Goal: Information Seeking & Learning: Learn about a topic

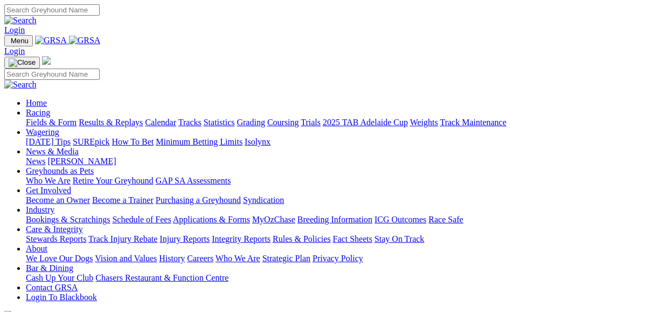
click at [50, 118] on link "Fields & Form" at bounding box center [51, 122] width 51 height 9
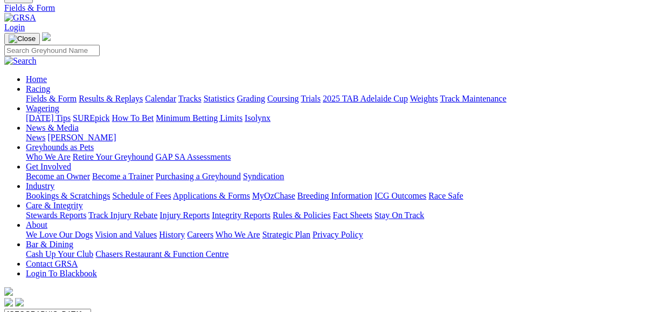
scroll to position [86, 0]
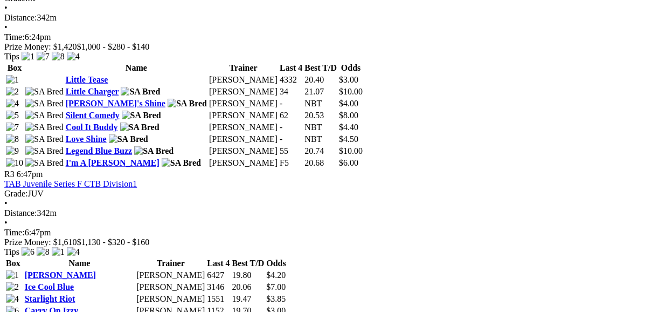
scroll to position [690, 0]
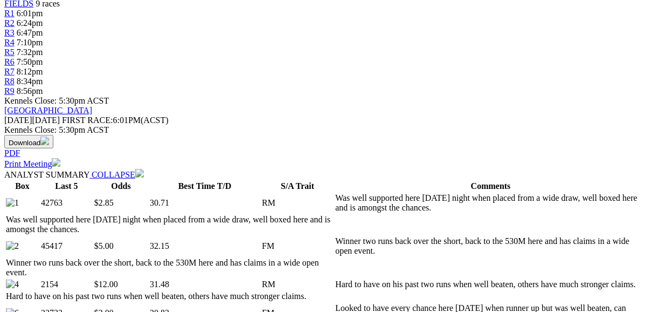
scroll to position [431, 0]
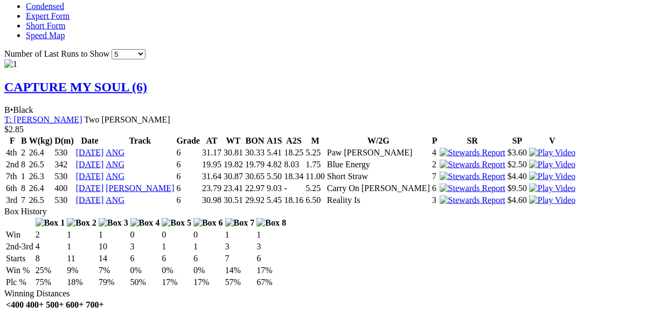
scroll to position [992, 0]
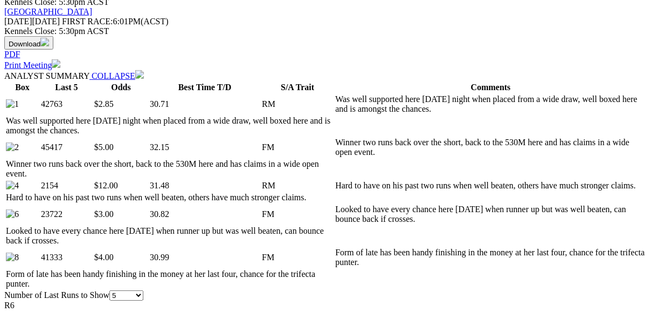
scroll to position [475, 0]
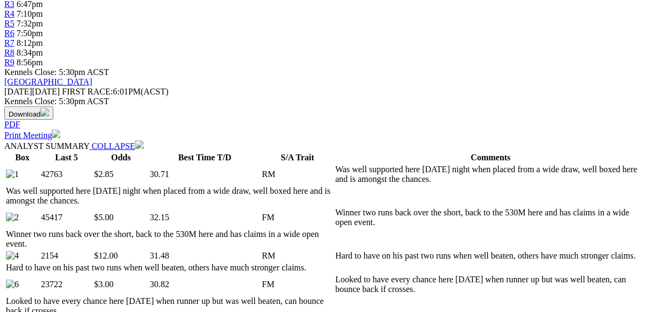
scroll to position [388, 0]
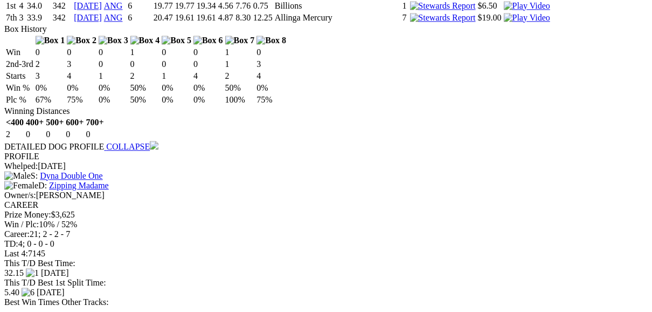
scroll to position [1769, 0]
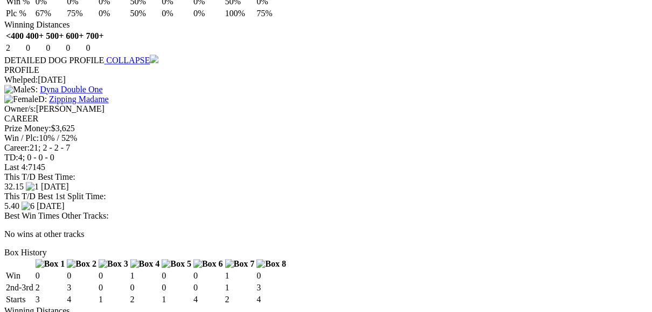
scroll to position [1812, 0]
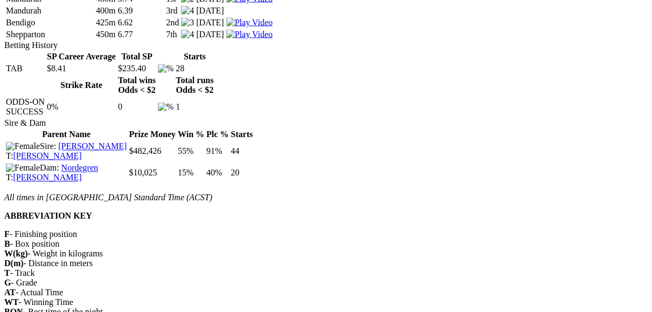
scroll to position [1294, 0]
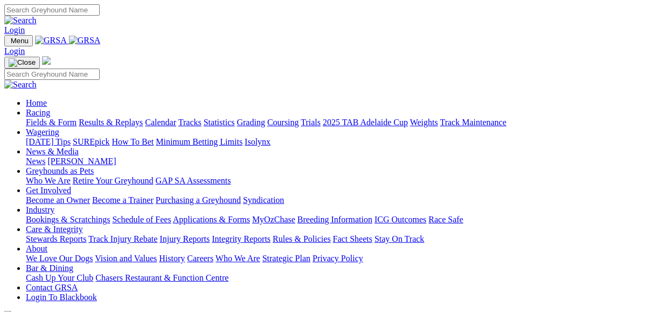
click at [53, 118] on link "Fields & Form" at bounding box center [51, 122] width 51 height 9
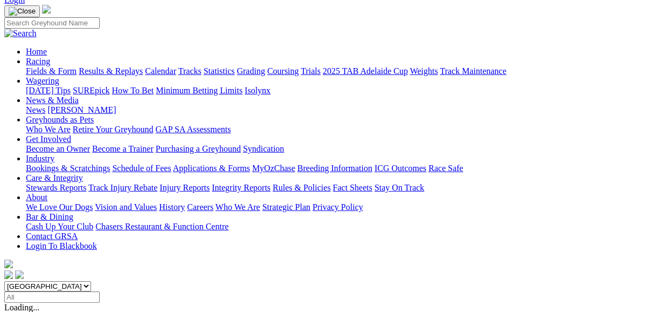
scroll to position [86, 0]
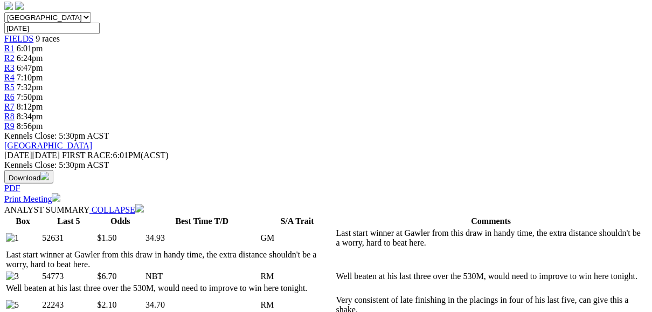
scroll to position [345, 0]
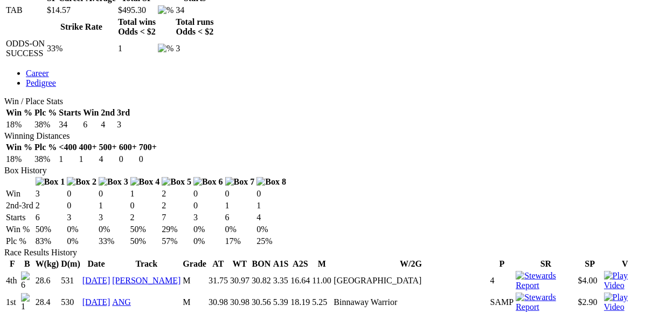
scroll to position [561, 0]
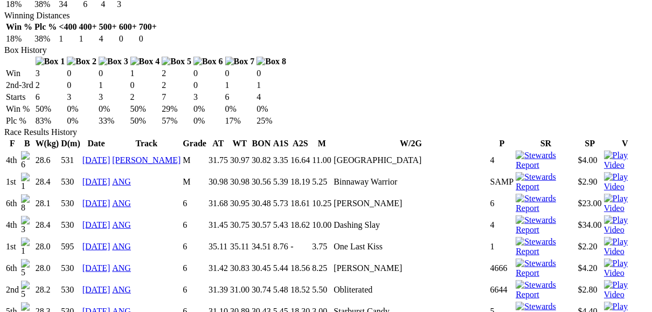
scroll to position [647, 0]
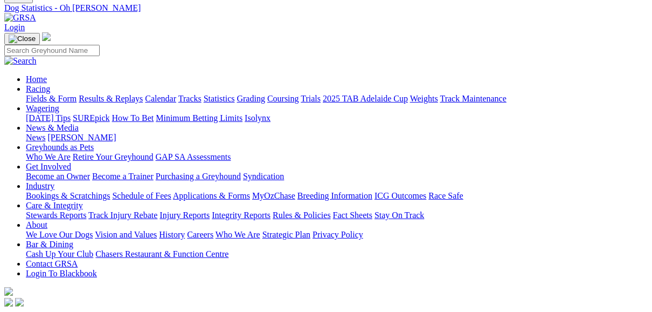
scroll to position [43, 0]
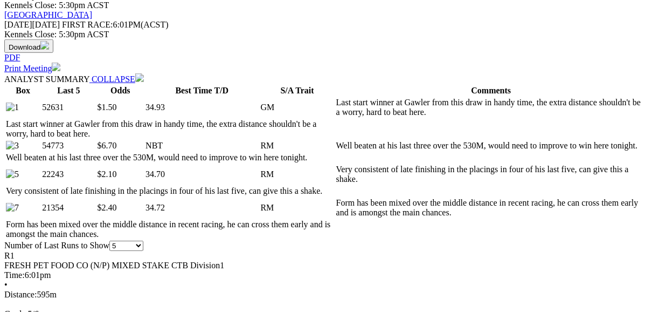
scroll to position [475, 0]
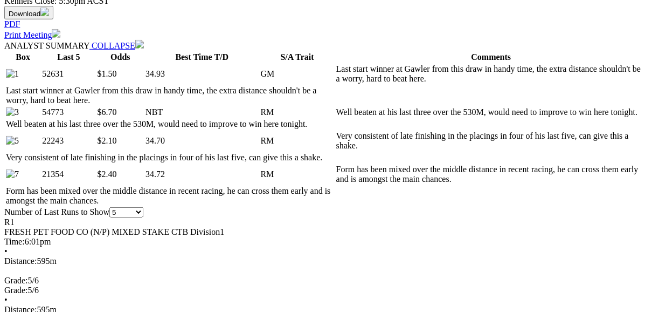
scroll to position [604, 0]
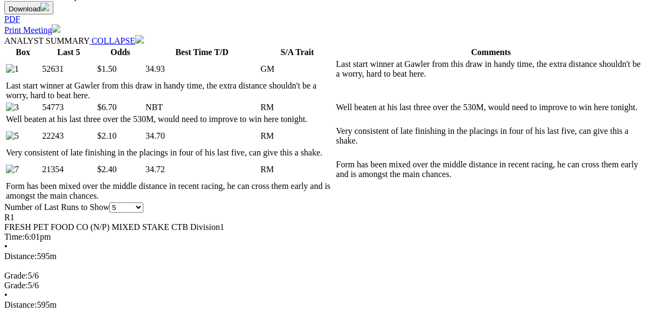
scroll to position [518, 0]
